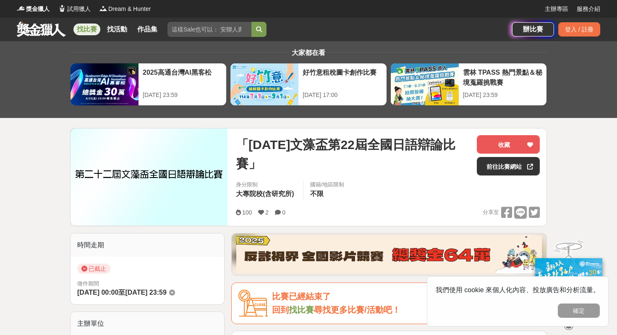
click at [180, 32] on input "search" at bounding box center [210, 29] width 84 height 15
type input "文藻"
click at [252, 22] on button "submit" at bounding box center [259, 29] width 15 height 15
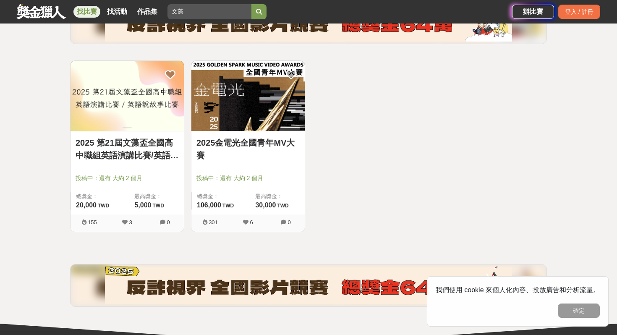
scroll to position [121, 0]
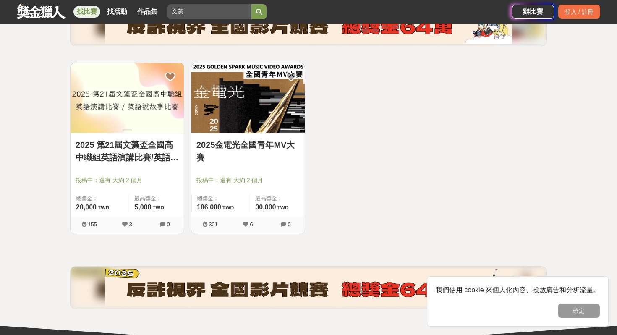
click at [146, 106] on img at bounding box center [127, 98] width 113 height 70
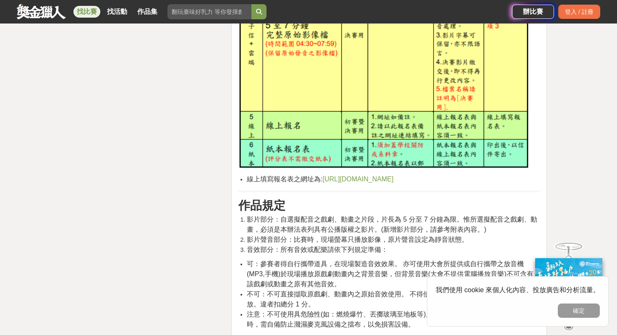
scroll to position [1791, 0]
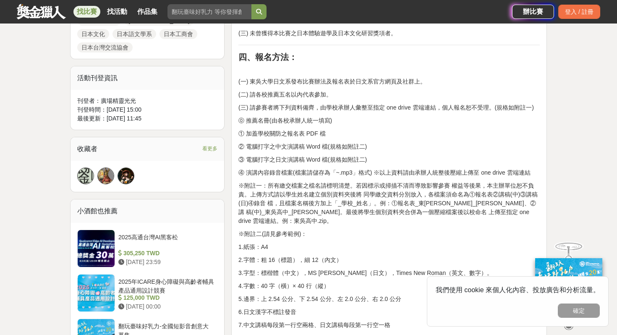
scroll to position [499, 0]
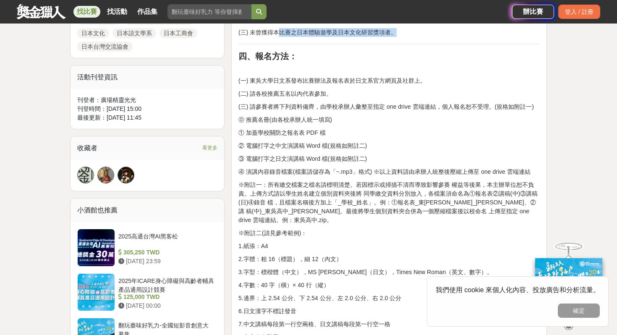
drag, startPoint x: 280, startPoint y: 31, endPoint x: 403, endPoint y: 32, distance: 123.1
click at [403, 31] on p "(三) 未曾獲得本比賽之日本體驗遊學及日本文化研習獎項者。" at bounding box center [390, 32] width 302 height 9
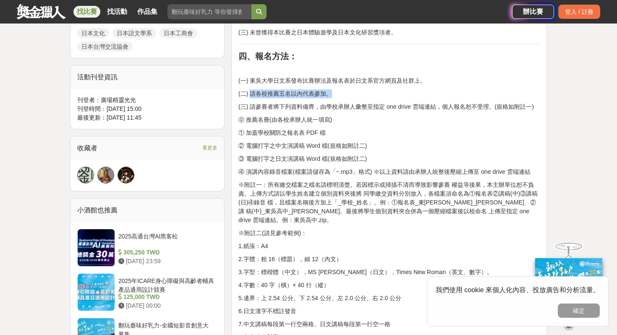
drag, startPoint x: 250, startPoint y: 92, endPoint x: 332, endPoint y: 94, distance: 81.9
click at [332, 94] on p "(二) 請各校推薦五名以內代表參加。" at bounding box center [390, 93] width 302 height 9
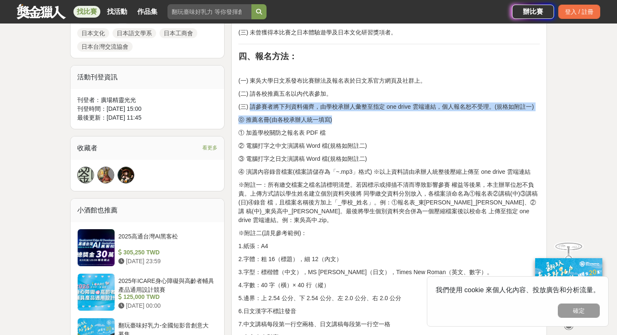
drag, startPoint x: 252, startPoint y: 106, endPoint x: 358, endPoint y: 118, distance: 106.0
click at [358, 118] on p "⓪ 推薦名冊(由各校承辦人統一填寫)" at bounding box center [390, 119] width 302 height 9
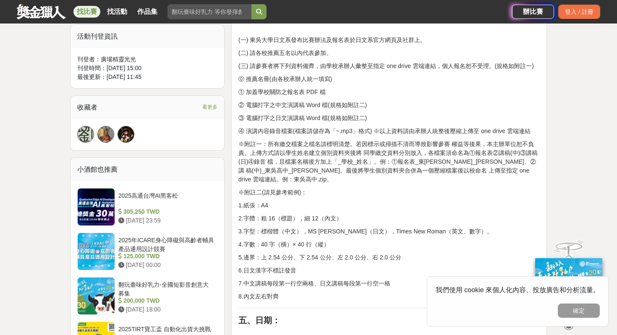
scroll to position [541, 0]
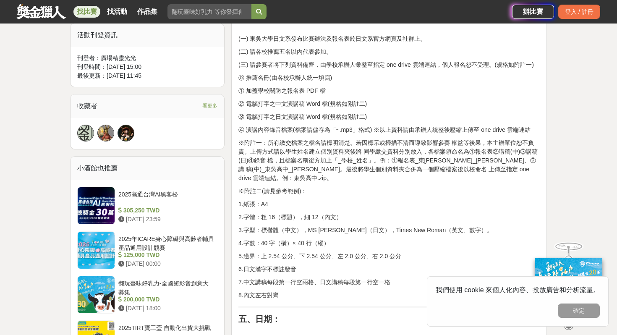
drag, startPoint x: 246, startPoint y: 105, endPoint x: 371, endPoint y: 116, distance: 126.0
click at [371, 116] on p "③ 電腦打字之日文演講稿 Word 檔(規格如附註二)" at bounding box center [390, 117] width 302 height 9
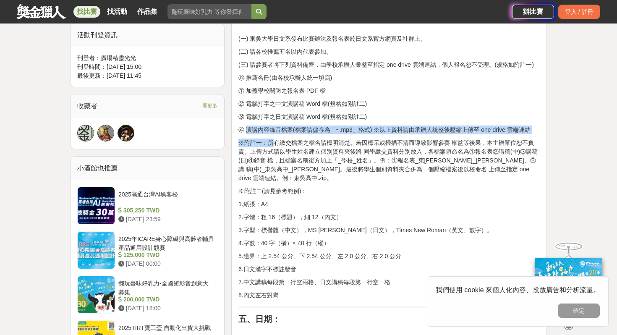
drag, startPoint x: 247, startPoint y: 129, endPoint x: 273, endPoint y: 142, distance: 29.3
click at [270, 142] on p "※附註一：所有繳交檔案之檔名請標明清楚。若因標示或掃描不清而導致影響參賽 權益等後果，本主辦單位恕不負責。上傳方式請以學生姓名建立個別資料夾後將 同學繳交資料…" at bounding box center [390, 161] width 302 height 44
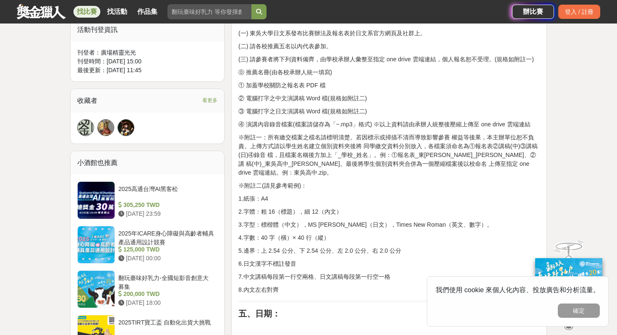
scroll to position [548, 0]
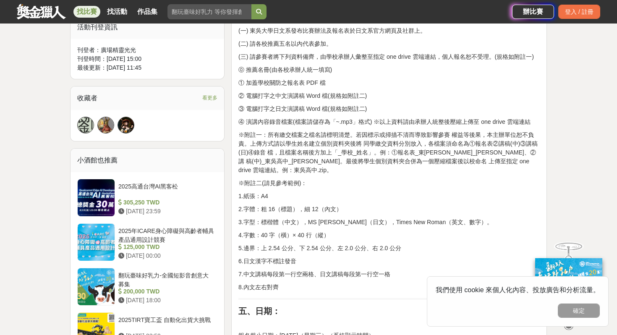
drag, startPoint x: 270, startPoint y: 134, endPoint x: 419, endPoint y: 174, distance: 154.9
click at [419, 179] on p "※附註二(請見參考範例)：" at bounding box center [390, 183] width 302 height 9
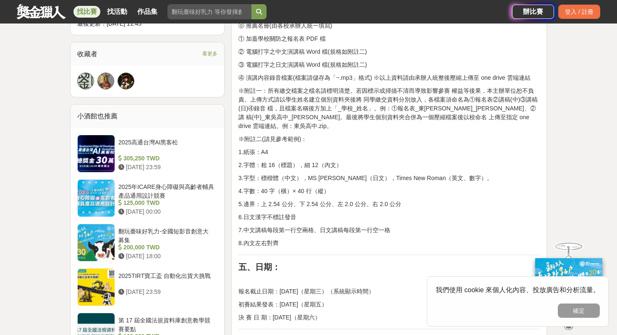
scroll to position [598, 0]
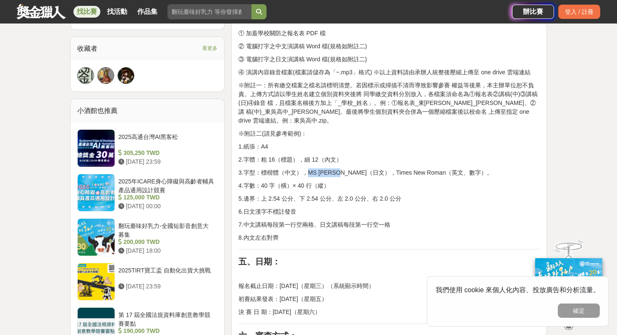
drag, startPoint x: 306, startPoint y: 162, endPoint x: 337, endPoint y: 164, distance: 31.2
click at [337, 168] on p "3.字型：標楷體（中文），MS Mincho（日文），Times New Roman（英文、數字）。" at bounding box center [390, 172] width 302 height 9
copy p "MS Mincho"
click at [337, 168] on p "3.字型：標楷體（中文），MS Mincho（日文），Times New Roman（英文、數字）。" at bounding box center [390, 172] width 302 height 9
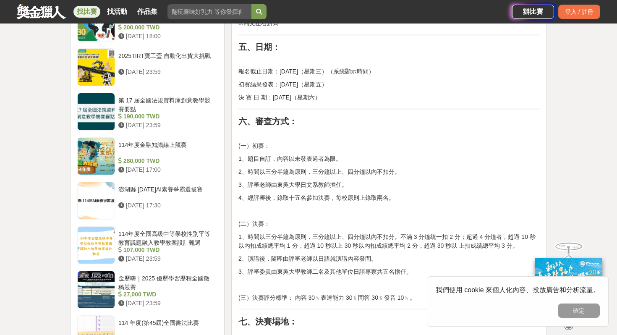
scroll to position [817, 0]
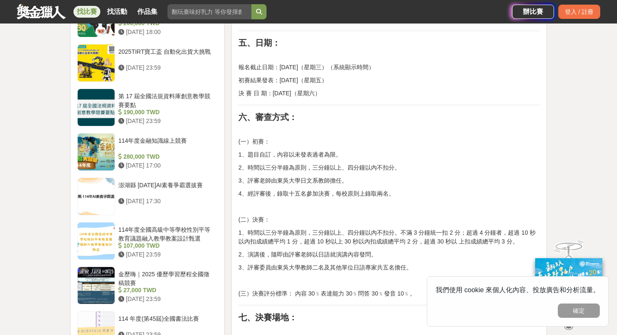
drag, startPoint x: 292, startPoint y: 82, endPoint x: 319, endPoint y: 80, distance: 27.0
click at [319, 89] on p "決 賽 日 期：2025 年 10 月 18 日（星期六）" at bounding box center [390, 93] width 302 height 9
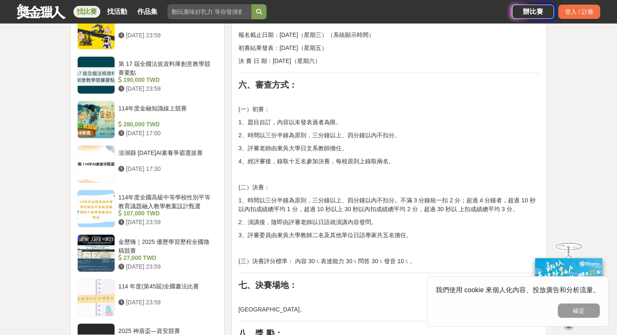
scroll to position [856, 0]
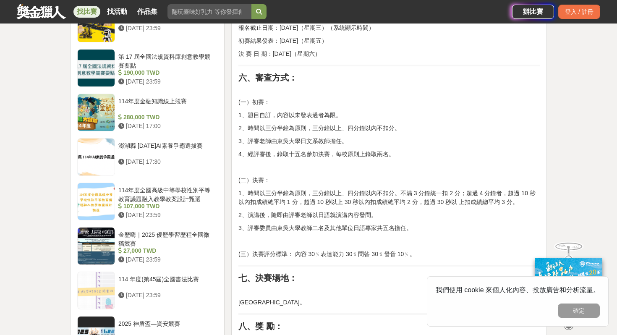
drag, startPoint x: 249, startPoint y: 105, endPoint x: 404, endPoint y: 117, distance: 155.9
click at [404, 117] on div "一、目 的： 為促進全國高中高職日語教學，鼓勵高中生學習日語風氣，特舉辦全 國高中高職日語演講比賽。 二、辦理單位： (一) 指導單位：教育部。 (二) 主辦…" at bounding box center [390, 53] width 302 height 1156
click at [357, 125] on div "一、目 的： 為促進全國高中高職日語教學，鼓勵高中生學習日語風氣，特舉辦全 國高中高職日語演講比賽。 二、辦理單位： (一) 指導單位：教育部。 (二) 主辦…" at bounding box center [390, 53] width 302 height 1156
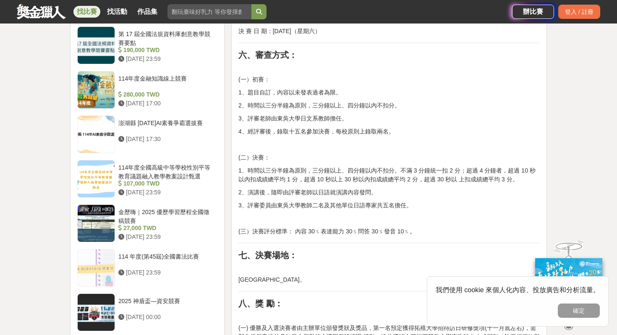
scroll to position [881, 0]
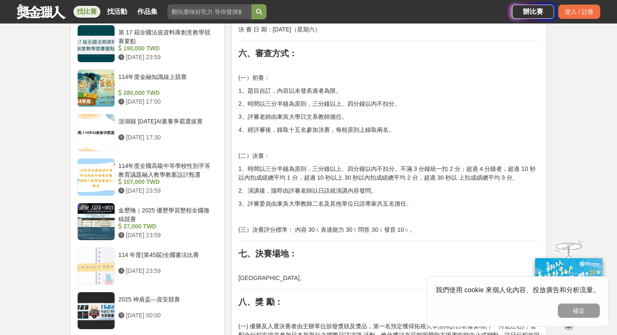
drag, startPoint x: 337, startPoint y: 119, endPoint x: 400, endPoint y: 119, distance: 62.6
click at [400, 126] on p "4、經評審後，錄取十五名參加決賽，每校原則上錄取兩名。" at bounding box center [390, 130] width 302 height 9
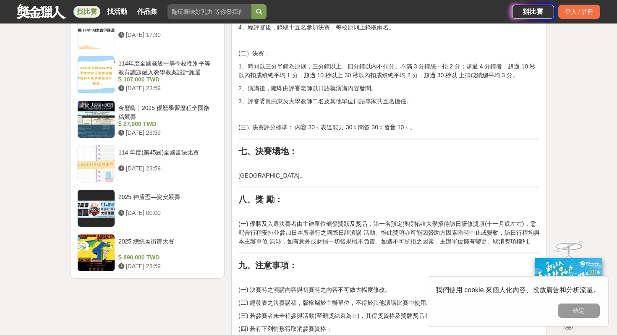
scroll to position [984, 0]
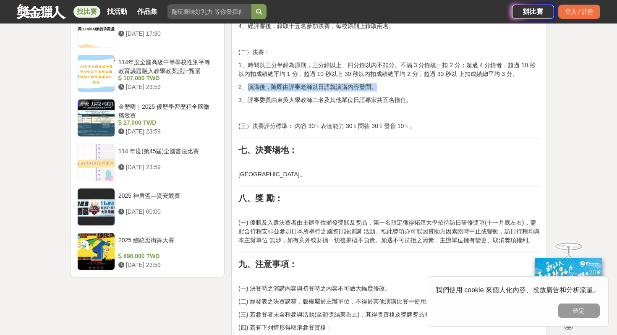
drag, startPoint x: 247, startPoint y: 77, endPoint x: 378, endPoint y: 80, distance: 130.2
click at [378, 83] on p "2、演講後，隨即由評審老師以日語就演講內容發問。" at bounding box center [390, 87] width 302 height 9
click at [383, 83] on p "2、演講後，隨即由評審老師以日語就演講內容發問。" at bounding box center [390, 87] width 302 height 9
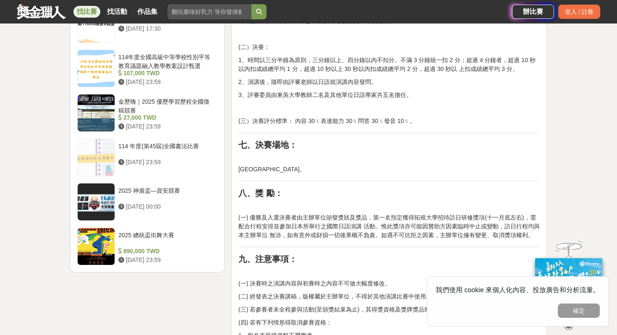
scroll to position [995, 0]
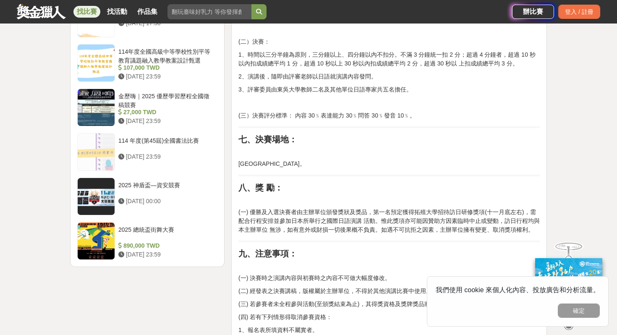
drag, startPoint x: 245, startPoint y: 81, endPoint x: 421, endPoint y: 81, distance: 176.0
click at [419, 85] on p "3、評審委員由東吳大學教師二名及其他單位日語專家共五名擔任。" at bounding box center [390, 89] width 302 height 9
click at [421, 85] on p "3、評審委員由東吳大學教師二名及其他單位日語專家共五名擔任。" at bounding box center [390, 89] width 302 height 9
drag, startPoint x: 294, startPoint y: 107, endPoint x: 343, endPoint y: 105, distance: 49.2
click at [343, 111] on p "(三）決賽評分標準： 內容 30﹪表達能力 30﹪問答 30﹪發音 10﹪。" at bounding box center [390, 115] width 302 height 9
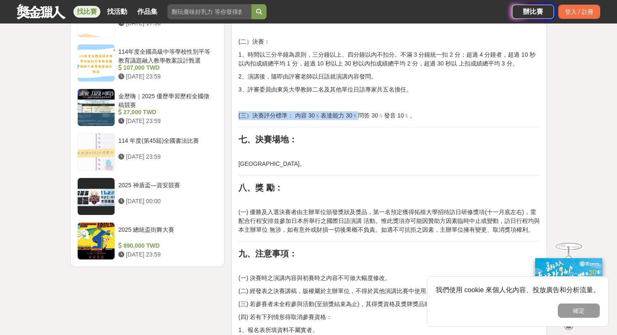
drag, startPoint x: 358, startPoint y: 105, endPoint x: 414, endPoint y: 112, distance: 56.7
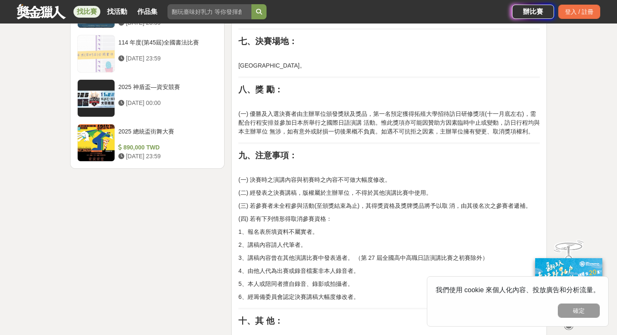
scroll to position [1077, 0]
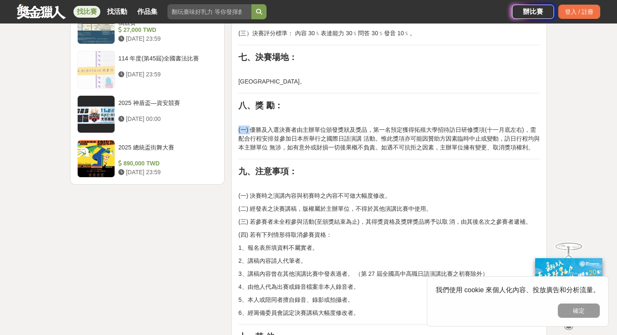
drag, startPoint x: 252, startPoint y: 120, endPoint x: 415, endPoint y: 118, distance: 163.4
click at [415, 126] on p "(一) 優勝及入選決賽者由主辦單位頒發獎狀及獎品，第一名預定獲得拓殖大學招待訪日研修獎項(十一月底左右)，需配合行程安排並參加日本所舉行之國際日語演講 活動。…" at bounding box center [390, 139] width 302 height 26
drag, startPoint x: 422, startPoint y: 118, endPoint x: 486, endPoint y: 118, distance: 63.8
click at [486, 126] on p "(一) 優勝及入選決賽者由主辦單位頒發獎狀及獎品，第一名預定獲得拓殖大學招待訪日研修獎項(十一月底左右)，需配合行程安排並參加日本所舉行之國際日語演講 活動。…" at bounding box center [390, 139] width 302 height 26
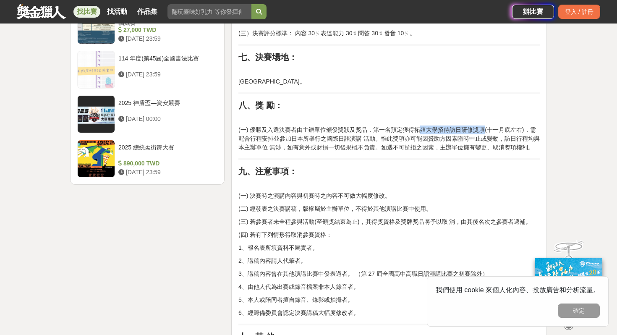
drag, startPoint x: 421, startPoint y: 121, endPoint x: 487, endPoint y: 119, distance: 66.4
click at [487, 126] on p "(一) 優勝及入選決賽者由主辦單位頒發獎狀及獎品，第一名預定獲得拓殖大學招待訪日研修獎項(十一月底左右)，需配合行程安排並參加日本所舉行之國際日語演講 活動。…" at bounding box center [390, 139] width 302 height 26
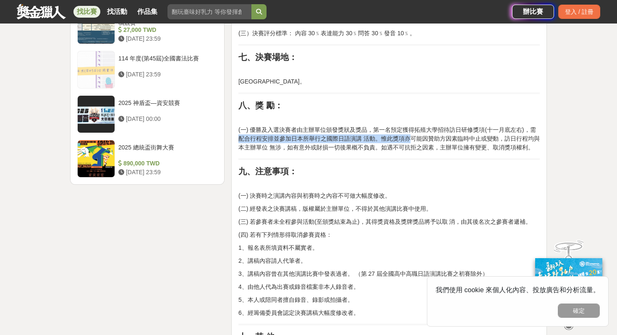
drag, startPoint x: 240, startPoint y: 129, endPoint x: 409, endPoint y: 127, distance: 168.4
click at [409, 127] on p "(一) 優勝及入選決賽者由主辦單位頒發獎狀及獎品，第一名預定獲得拓殖大學招待訪日研修獎項(十一月底左右)，需配合行程安排並參加日本所舉行之國際日語演講 活動。…" at bounding box center [390, 139] width 302 height 26
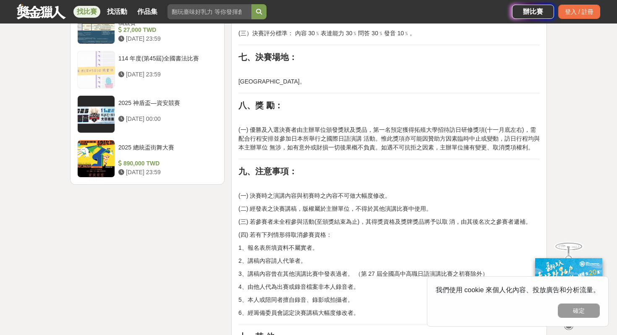
click at [420, 126] on p "(一) 優勝及入選決賽者由主辦單位頒發獎狀及獎品，第一名預定獲得拓殖大學招待訪日研修獎項(十一月底左右)，需配合行程安排並參加日本所舉行之國際日語演講 活動。…" at bounding box center [390, 139] width 302 height 26
drag, startPoint x: 508, startPoint y: 127, endPoint x: 415, endPoint y: 138, distance: 93.5
click at [414, 137] on p "(一) 優勝及入選決賽者由主辦單位頒發獎狀及獎品，第一名預定獲得拓殖大學招待訪日研修獎項(十一月底左右)，需配合行程安排並參加日本所舉行之國際日語演講 活動。…" at bounding box center [390, 139] width 302 height 26
click at [415, 138] on p "(一) 優勝及入選決賽者由主辦單位頒發獎狀及獎品，第一名預定獲得拓殖大學招待訪日研修獎項(十一月底左右)，需配合行程安排並參加日本所舉行之國際日語演講 活動。…" at bounding box center [390, 139] width 302 height 26
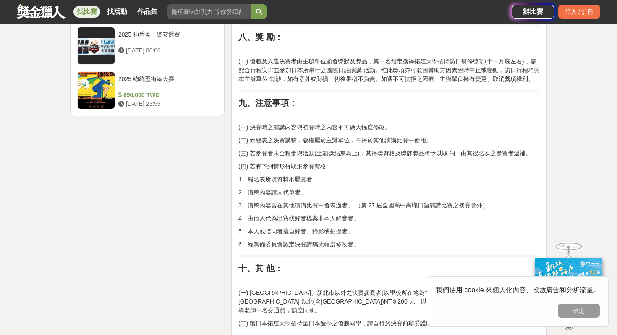
scroll to position [1156, 0]
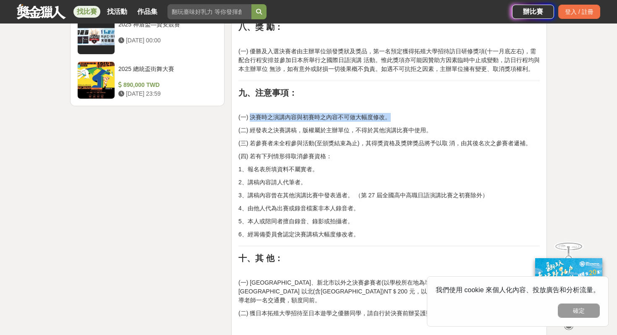
drag, startPoint x: 251, startPoint y: 108, endPoint x: 391, endPoint y: 107, distance: 139.9
click at [391, 113] on p "(一) 決賽時之演講內容與初賽時之內容不可做大幅度修改。" at bounding box center [390, 117] width 302 height 9
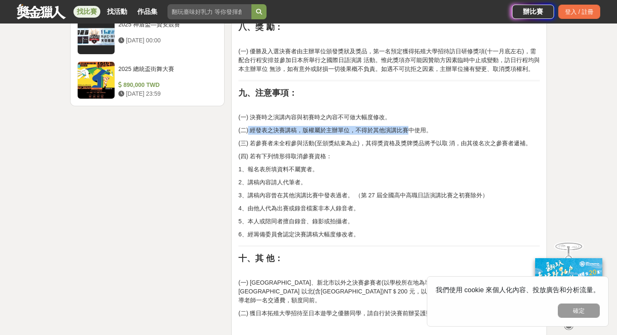
drag, startPoint x: 249, startPoint y: 122, endPoint x: 413, endPoint y: 123, distance: 163.8
click at [413, 126] on p "(二) 經發表之決賽講稿，版權屬於主辦單位，不得於其他演講比賽中使用。" at bounding box center [390, 130] width 302 height 9
drag, startPoint x: 251, startPoint y: 134, endPoint x: 352, endPoint y: 146, distance: 101.1
click at [352, 152] on p "(四) 若有下列情形得取消參賽資格：" at bounding box center [390, 156] width 302 height 9
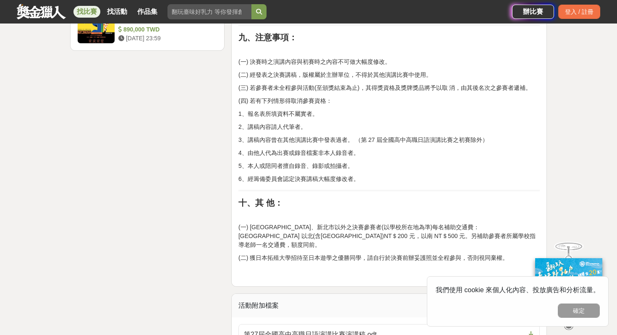
scroll to position [1212, 0]
drag, startPoint x: 249, startPoint y: 130, endPoint x: 391, endPoint y: 131, distance: 141.5
click at [391, 135] on p "3、講稿內容曾在其他演講比賽中發表過者。 （第 27 屆全國高中高職日語演講比賽之初賽除外）" at bounding box center [390, 139] width 302 height 9
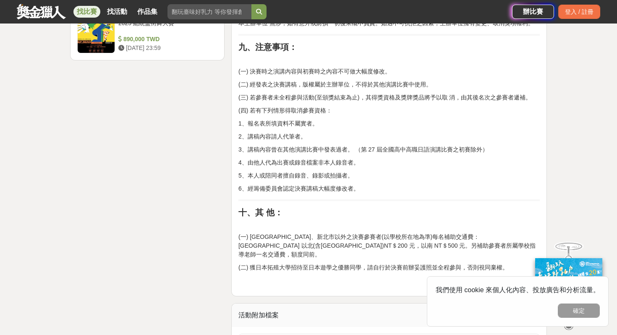
scroll to position [1201, 0]
drag, startPoint x: 244, startPoint y: 115, endPoint x: 305, endPoint y: 126, distance: 61.9
click at [281, 120] on p "1、報名表所填資料不屬實者。" at bounding box center [390, 124] width 302 height 9
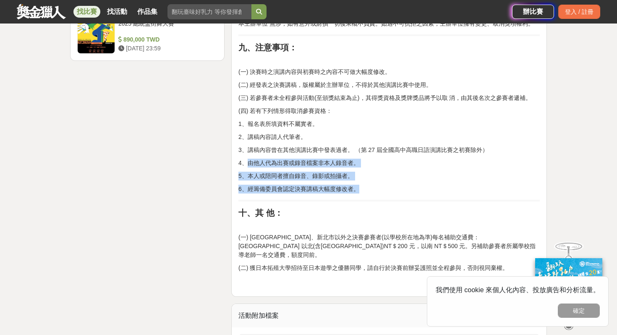
drag, startPoint x: 249, startPoint y: 155, endPoint x: 356, endPoint y: 179, distance: 109.6
click at [356, 185] on p "6、經籌備委員會認定決賽講稿大幅度修改者。" at bounding box center [390, 189] width 302 height 9
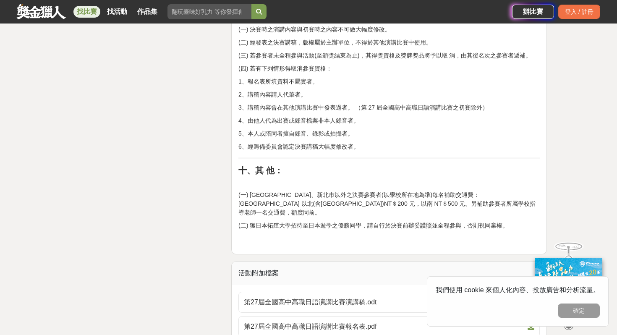
scroll to position [1247, 0]
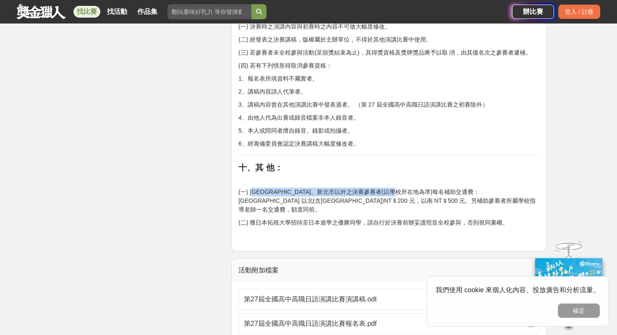
drag, startPoint x: 255, startPoint y: 184, endPoint x: 440, endPoint y: 188, distance: 184.4
click at [440, 188] on p "(一) 台北市、新北市以外之決賽參賽者(以學校所在地為準)每名補助交通費：台中市 以北(含台中市)NT＄200 元，以南 NT＄500 元。另補助參賽者所屬學…" at bounding box center [390, 201] width 302 height 26
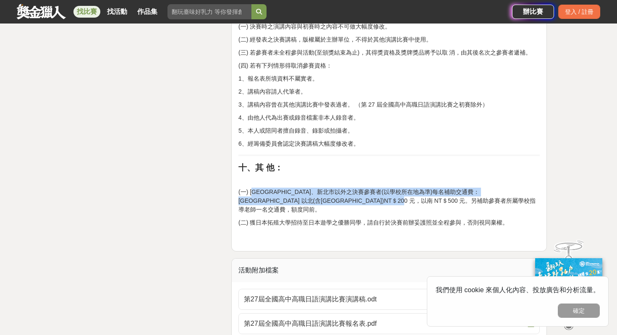
click at [454, 188] on p "(一) 台北市、新北市以外之決賽參賽者(以學校所在地為準)每名補助交通費：台中市 以北(含台中市)NT＄200 元，以南 NT＄500 元。另補助參賽者所屬學…" at bounding box center [390, 201] width 302 height 26
drag, startPoint x: 435, startPoint y: 182, endPoint x: 469, endPoint y: 193, distance: 35.7
click at [469, 193] on p "(一) 台北市、新北市以外之決賽參賽者(以學校所在地為準)每名補助交通費：台中市 以北(含台中市)NT＄200 元，以南 NT＄500 元。另補助參賽者所屬學…" at bounding box center [390, 201] width 302 height 26
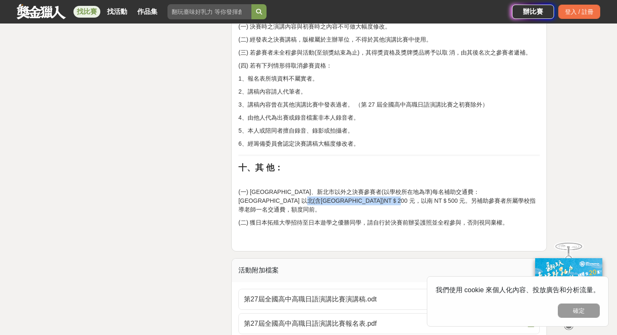
drag, startPoint x: 282, startPoint y: 192, endPoint x: 430, endPoint y: 190, distance: 148.3
click at [430, 190] on p "(一) 台北市、新北市以外之決賽參賽者(以學校所在地為準)每名補助交通費：台中市 以北(含台中市)NT＄200 元，以南 NT＄500 元。另補助參賽者所屬學…" at bounding box center [390, 201] width 302 height 26
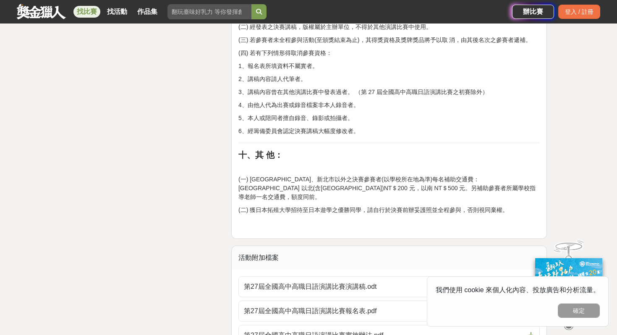
scroll to position [1260, 0]
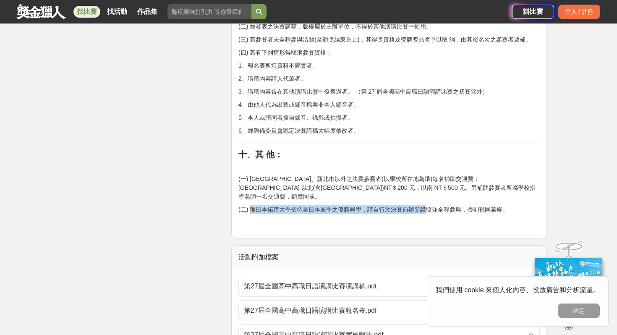
drag, startPoint x: 251, startPoint y: 191, endPoint x: 426, endPoint y: 196, distance: 175.2
click at [426, 205] on p "(二) 獲日本拓殖大學招待至日本遊學之優勝同學，請自行於決賽前辦妥護照並全程參與，否則視同棄權。" at bounding box center [390, 209] width 302 height 9
click at [423, 205] on p "(二) 獲日本拓殖大學招待至日本遊學之優勝同學，請自行於決賽前辦妥護照並全程參與，否則視同棄權。" at bounding box center [390, 209] width 302 height 9
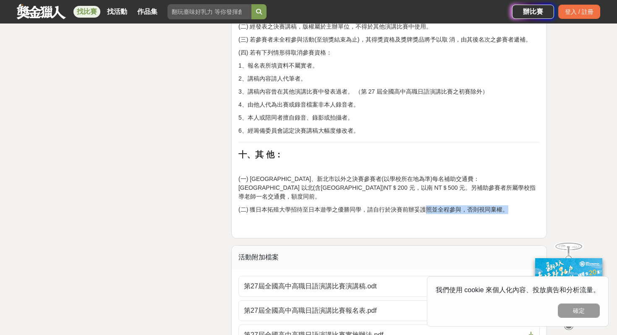
drag, startPoint x: 426, startPoint y: 191, endPoint x: 509, endPoint y: 196, distance: 83.7
click at [509, 205] on p "(二) 獲日本拓殖大學招待至日本遊學之優勝同學，請自行於決賽前辦妥護照並全程參與，否則視同棄權。" at bounding box center [390, 209] width 302 height 9
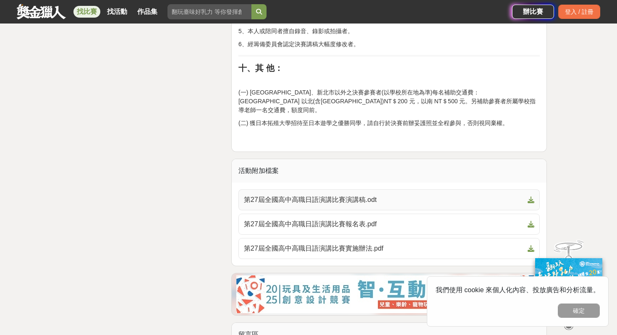
scroll to position [1346, 0]
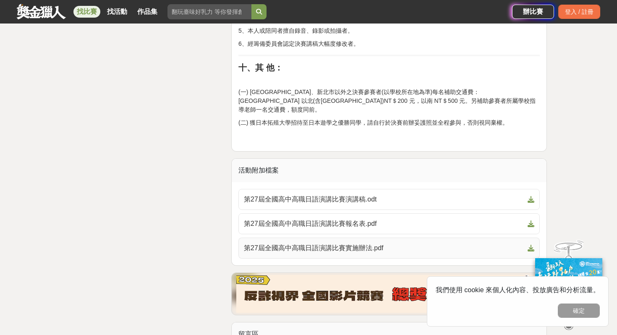
click at [284, 243] on span "第27屆全國高中高職日語演講比賽實施辦法.pdf" at bounding box center [384, 248] width 281 height 10
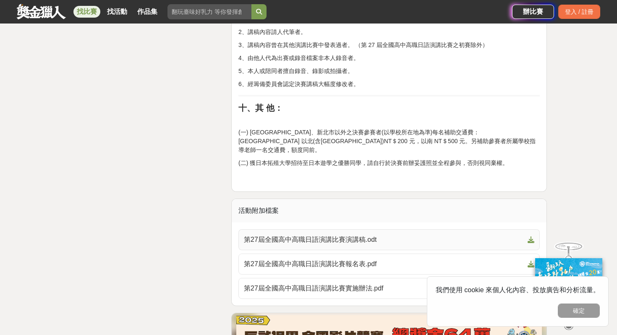
click at [404, 235] on span "第27屆全國高中高職日語演講比賽演講稿.odt" at bounding box center [384, 240] width 281 height 10
click at [319, 259] on span "第27屆全國高中高職日語演講比賽報名表.pdf" at bounding box center [384, 264] width 281 height 10
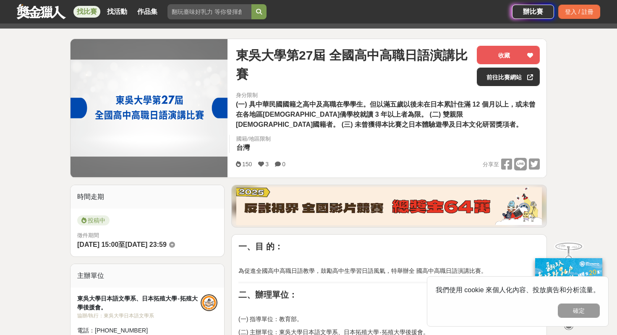
scroll to position [0, 0]
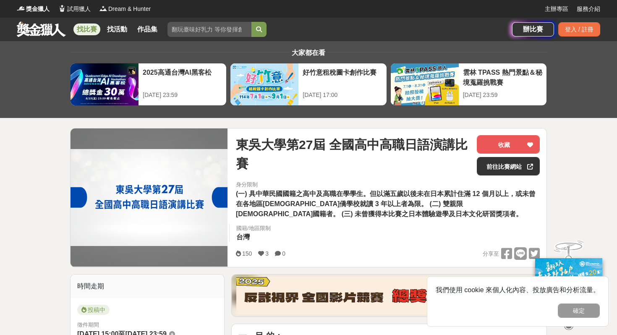
click at [191, 30] on input "search" at bounding box center [210, 29] width 84 height 15
click at [252, 22] on button "submit" at bounding box center [259, 29] width 15 height 15
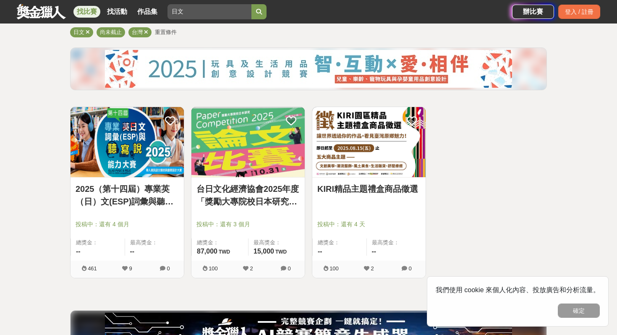
scroll to position [75, 0]
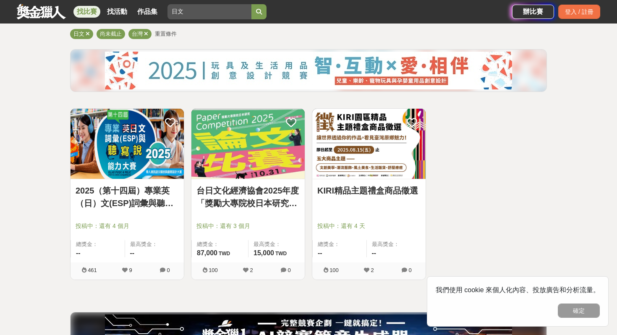
click at [241, 152] on img at bounding box center [248, 144] width 113 height 70
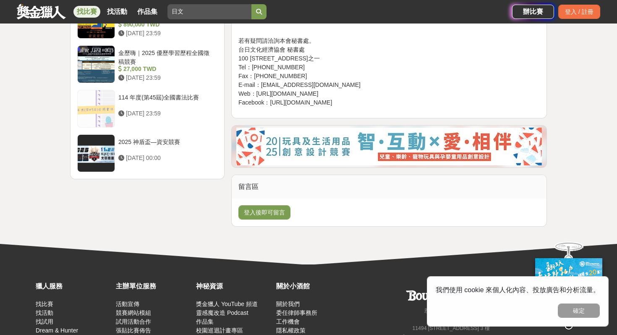
scroll to position [1021, 0]
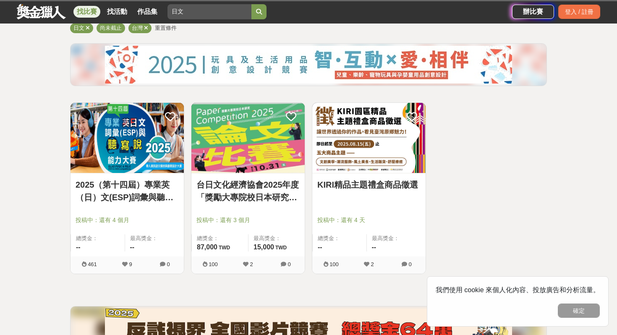
scroll to position [75, 0]
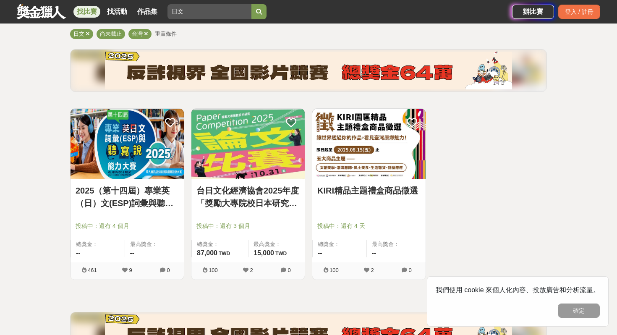
click at [216, 3] on div "找比賽 找活動 作品集 日文" at bounding box center [265, 12] width 496 height 24
click at [209, 28] on div "3 個比賽 綜合 熱門 獎金 截止 最新 日文 尚未截止 台灣 重置條件 2025（第十四屆）專業英（日）文(ESP)詞彙與聽寫說能力大賽 投稿中：還有 4 …" at bounding box center [308, 185] width 491 height 354
click at [211, 8] on input "日文" at bounding box center [210, 11] width 84 height 15
type input "日語"
click at [252, 4] on button "submit" at bounding box center [259, 11] width 15 height 15
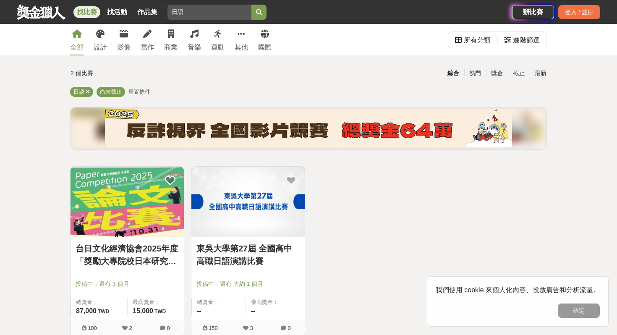
scroll to position [18, 0]
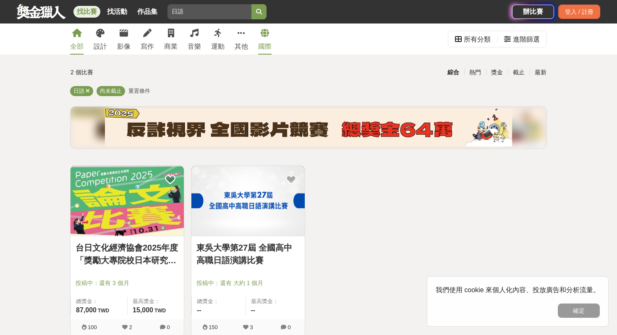
click at [267, 29] on icon at bounding box center [265, 33] width 8 height 8
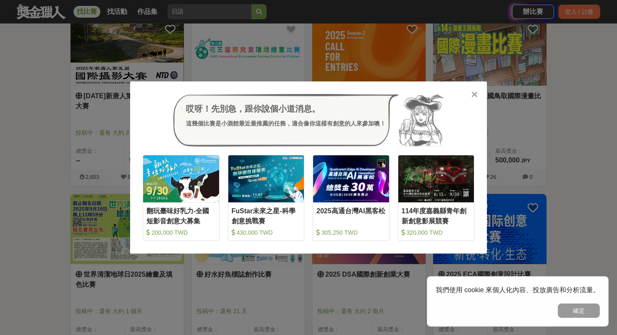
scroll to position [349, 0]
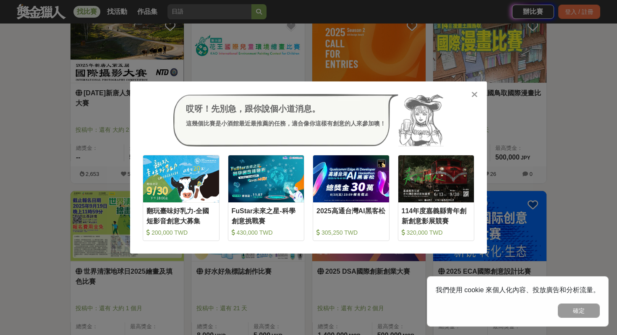
click at [474, 95] on icon at bounding box center [475, 94] width 6 height 8
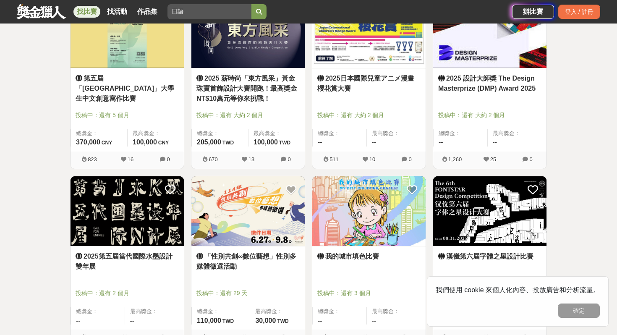
scroll to position [734, 0]
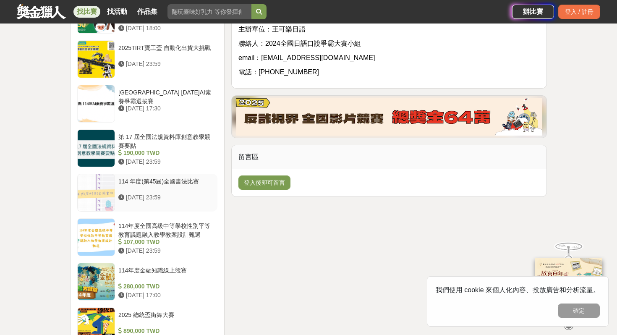
scroll to position [784, 0]
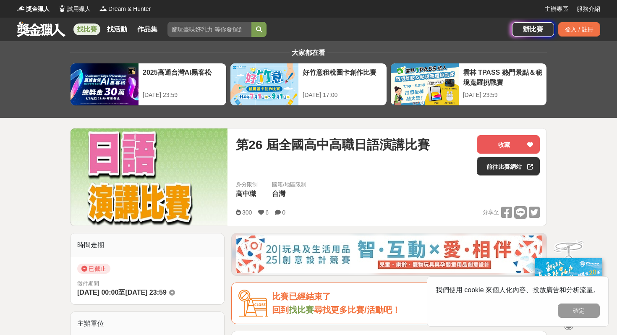
click at [44, 26] on link at bounding box center [41, 29] width 51 height 16
